Goal: Task Accomplishment & Management: Use online tool/utility

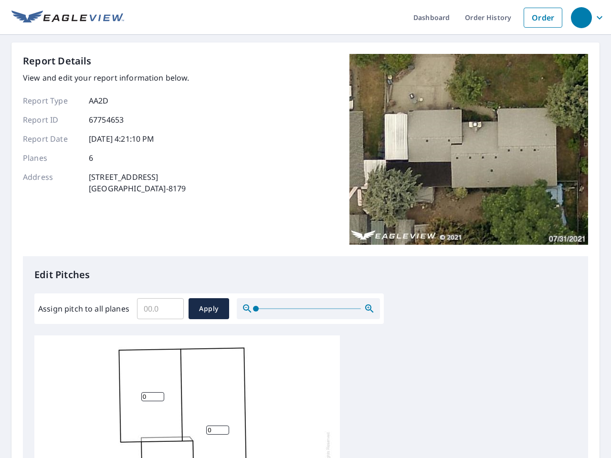
click at [306, 229] on div "Report Details View and edit your report information below. Report Type AA2D Re…" at bounding box center [305, 155] width 565 height 202
click at [581, 17] on div "button" at bounding box center [581, 17] width 21 height 21
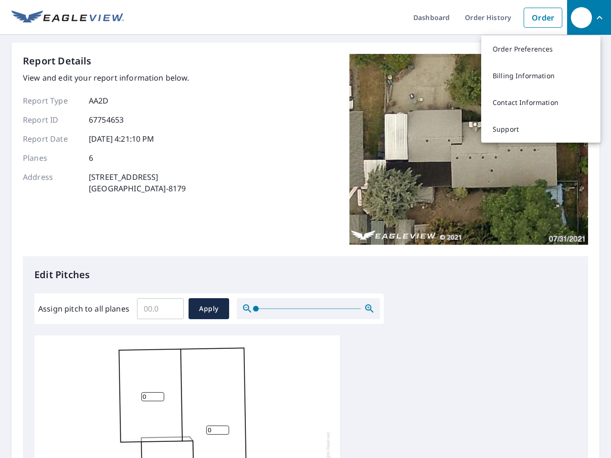
click at [160, 309] on input "Assign pitch to all planes" at bounding box center [160, 309] width 47 height 27
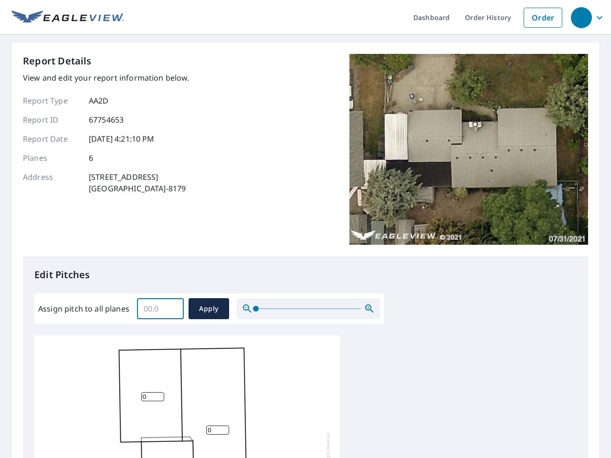
click at [209, 309] on span "Apply" at bounding box center [208, 309] width 25 height 12
click at [369, 309] on icon "button" at bounding box center [369, 308] width 11 height 11
